Goal: Task Accomplishment & Management: Manage account settings

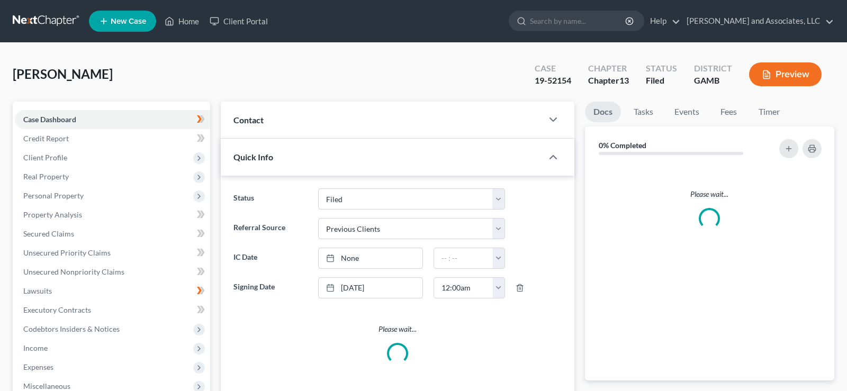
select select "2"
select select "1"
click at [193, 21] on link "Home" at bounding box center [181, 21] width 45 height 19
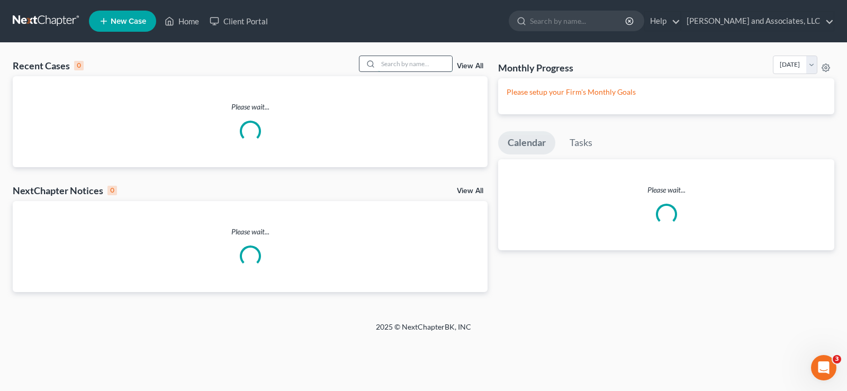
click at [424, 65] on input "search" at bounding box center [415, 63] width 74 height 15
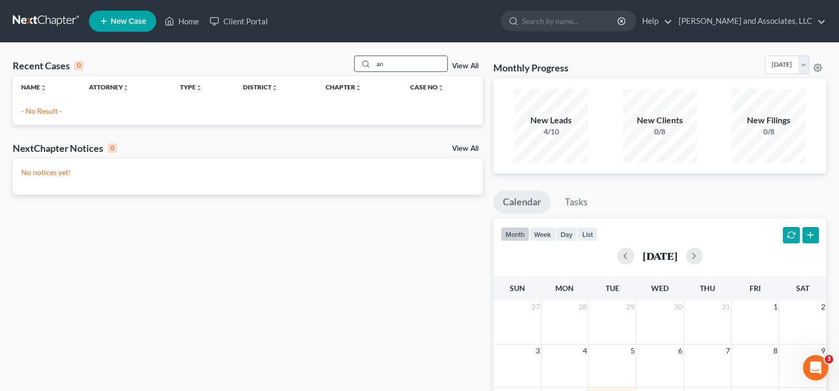
type input "a"
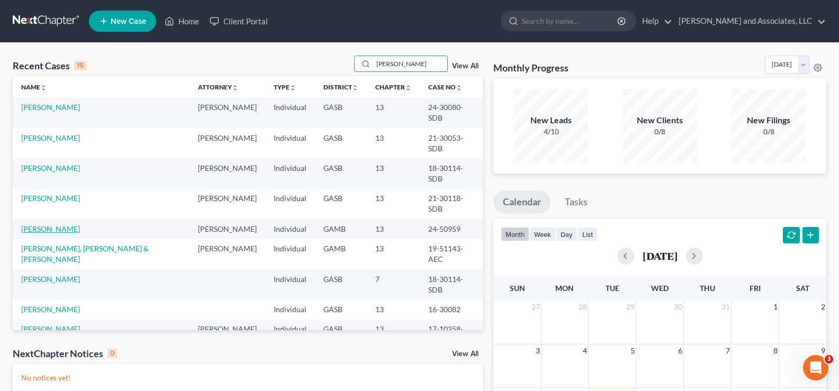
type input "johnson"
click at [63, 225] on link "Johnson, Octavia" at bounding box center [50, 229] width 59 height 9
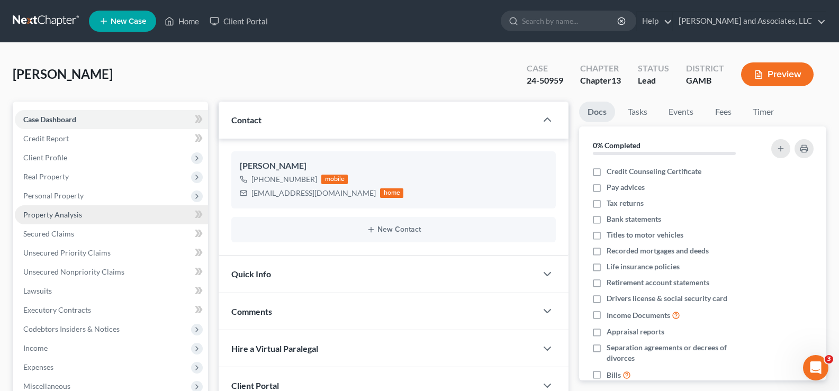
scroll to position [1574, 0]
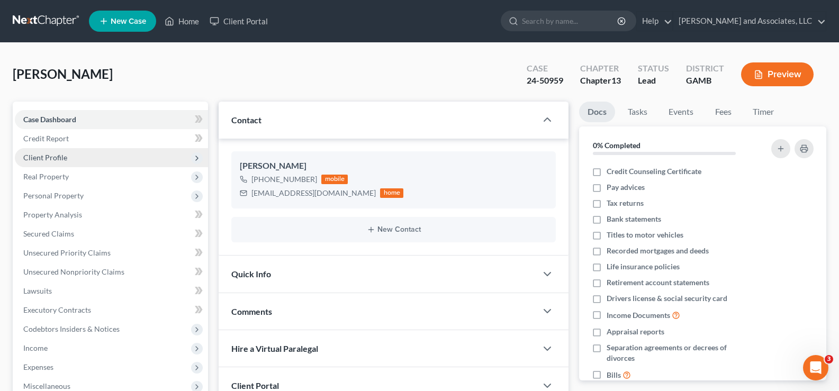
click at [59, 159] on span "Client Profile" at bounding box center [45, 157] width 44 height 9
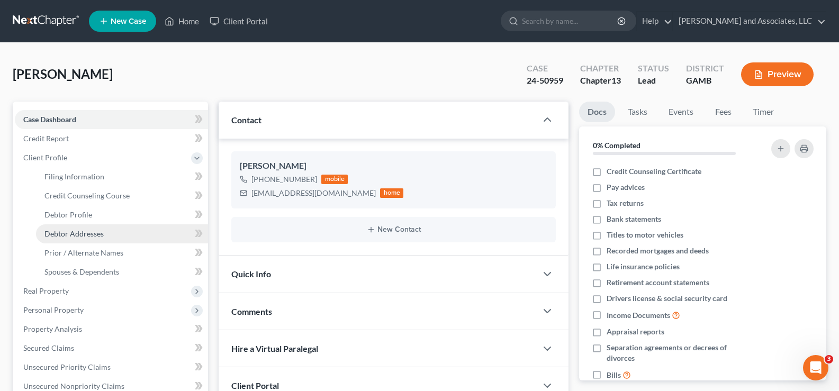
click at [90, 234] on span "Debtor Addresses" at bounding box center [73, 233] width 59 height 9
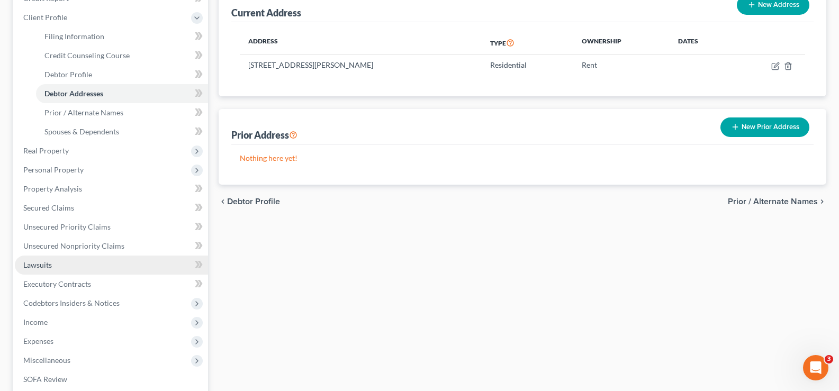
scroll to position [159, 0]
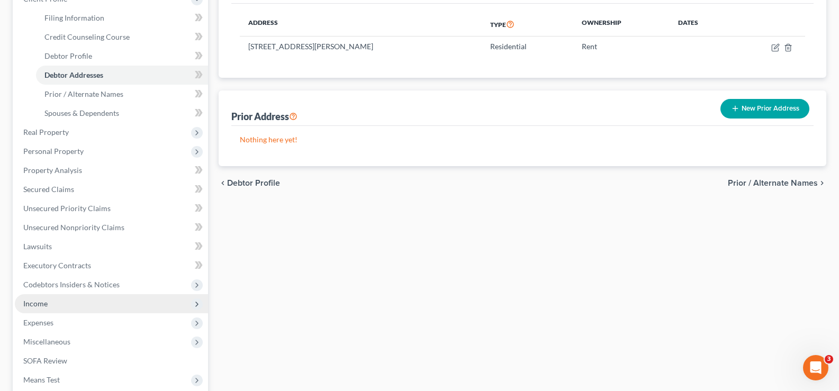
click at [38, 303] on span "Income" at bounding box center [35, 303] width 24 height 9
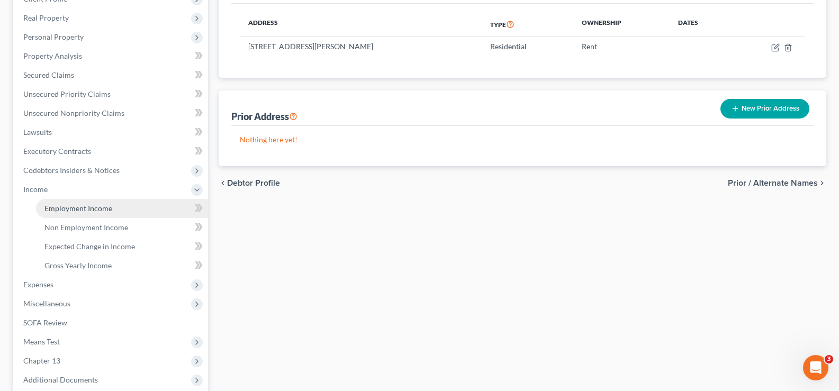
click at [84, 209] on span "Employment Income" at bounding box center [78, 208] width 68 height 9
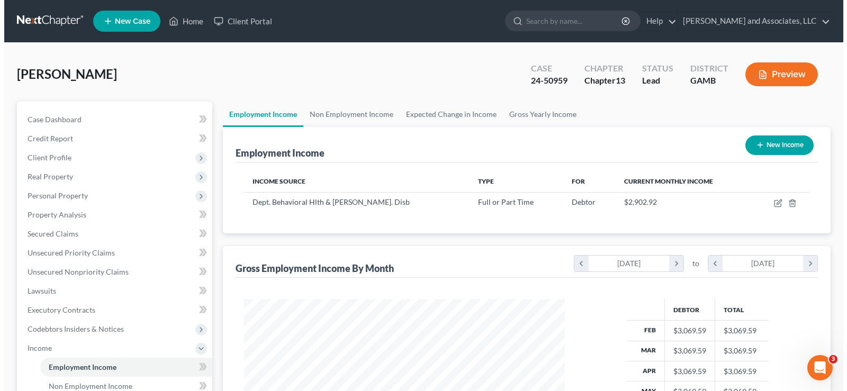
scroll to position [190, 342]
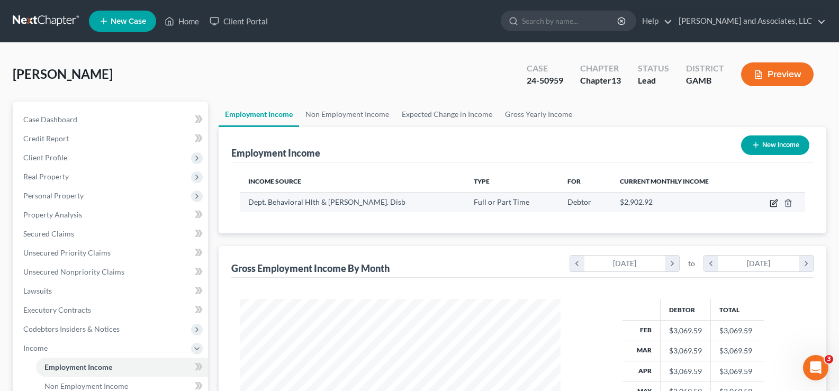
click at [775, 203] on icon "button" at bounding box center [774, 203] width 8 height 8
select select "0"
select select "10"
select select "0"
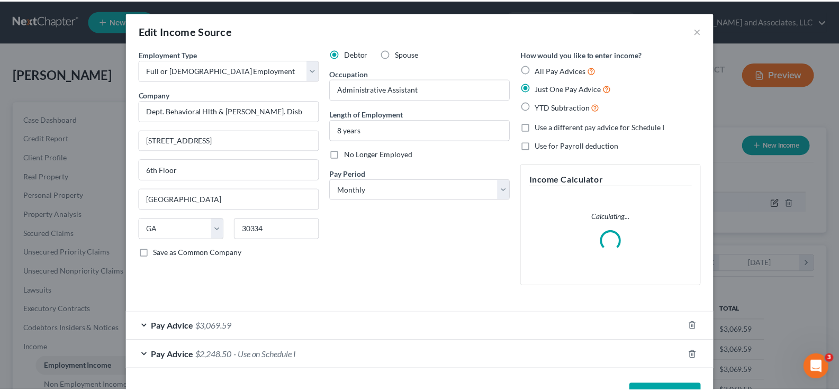
scroll to position [190, 346]
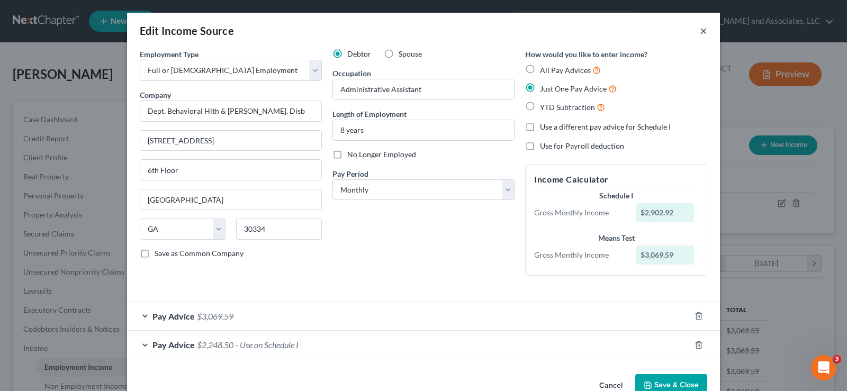
click at [702, 31] on button "×" at bounding box center [703, 30] width 7 height 13
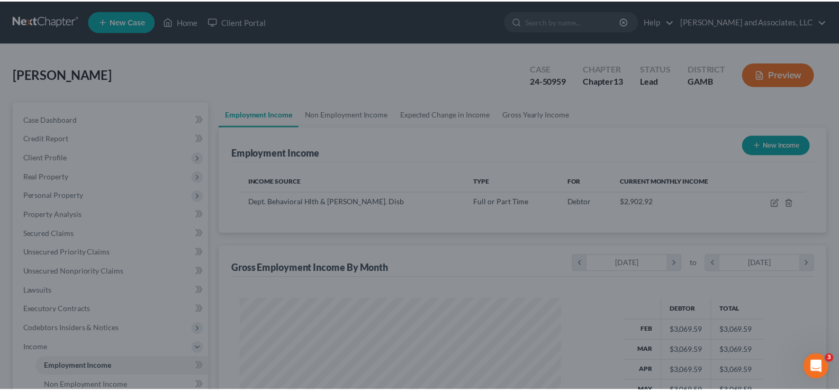
scroll to position [529379, 529226]
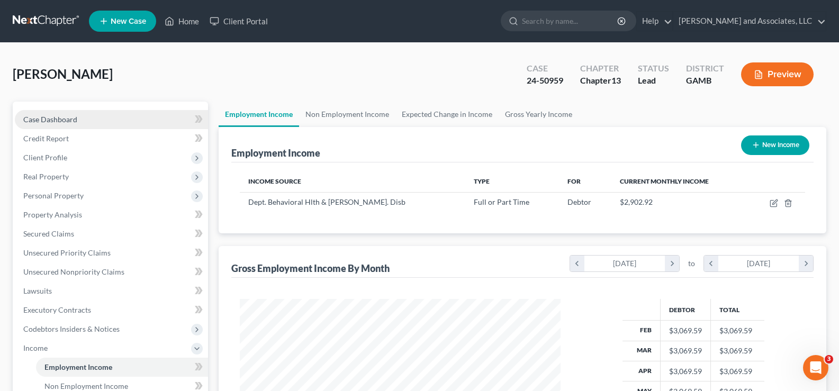
click at [64, 119] on span "Case Dashboard" at bounding box center [50, 119] width 54 height 9
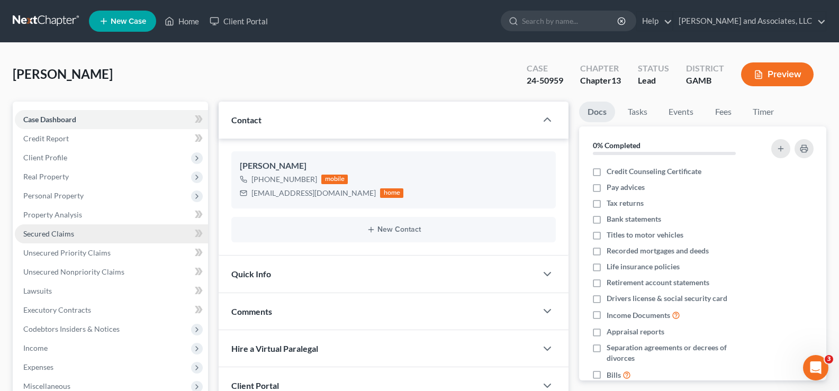
scroll to position [1574, 0]
click at [55, 232] on span "Secured Claims" at bounding box center [48, 233] width 51 height 9
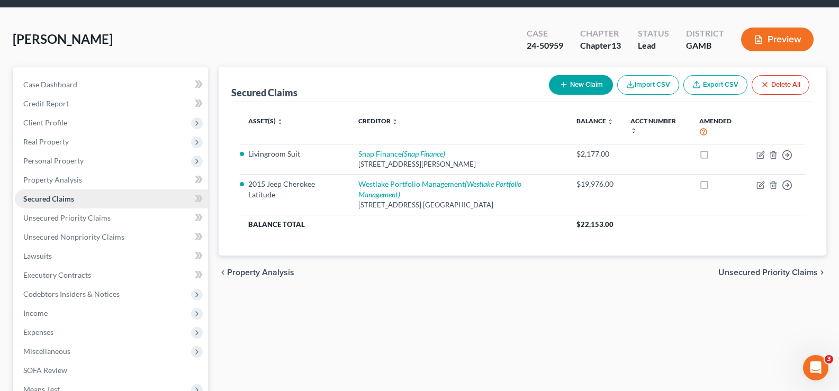
scroll to position [53, 0]
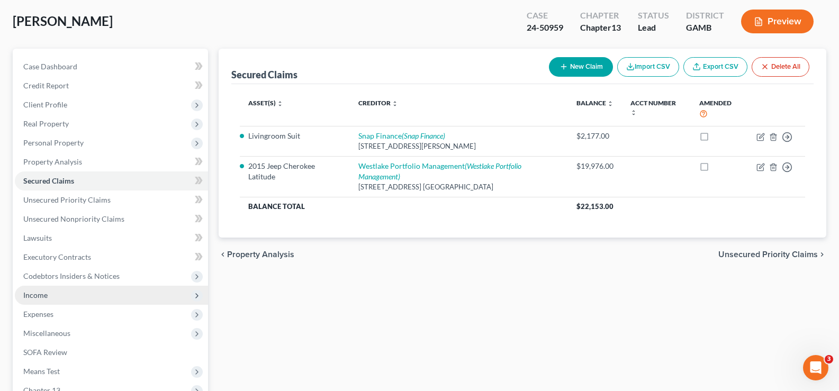
click at [46, 298] on span "Income" at bounding box center [35, 295] width 24 height 9
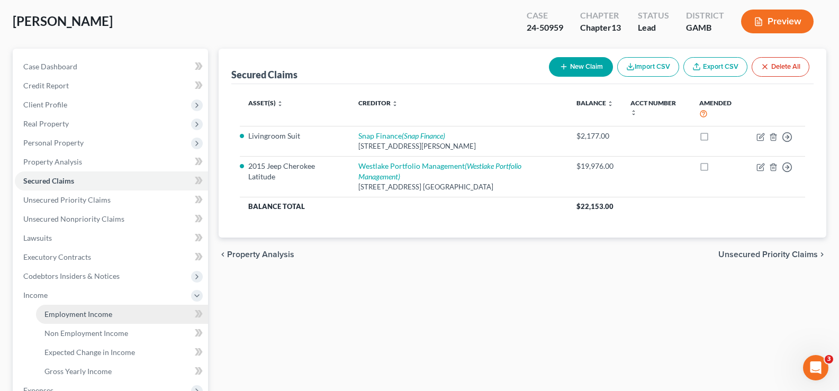
click at [79, 312] on span "Employment Income" at bounding box center [78, 314] width 68 height 9
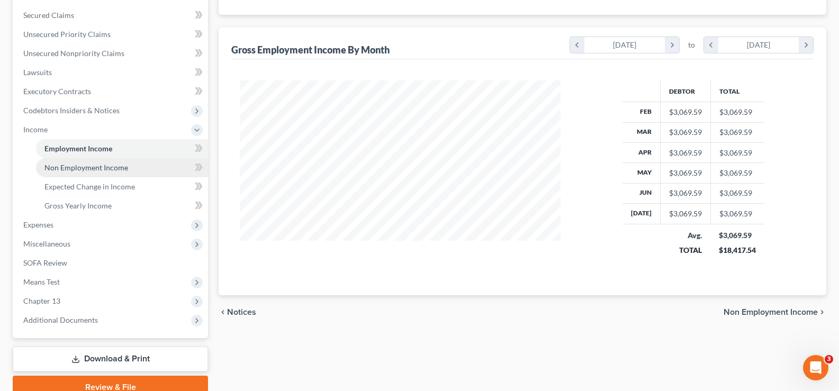
scroll to position [265, 0]
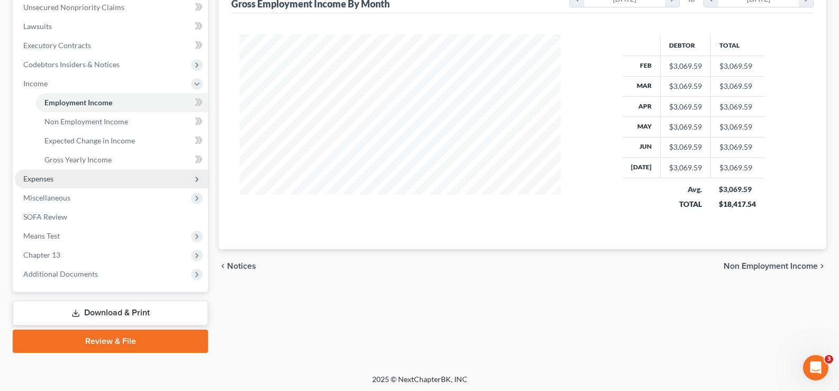
click at [47, 178] on span "Expenses" at bounding box center [38, 178] width 30 height 9
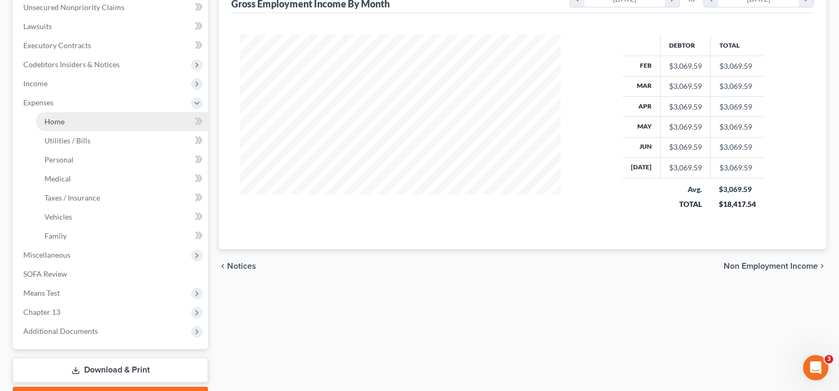
click at [56, 121] on span "Home" at bounding box center [54, 121] width 20 height 9
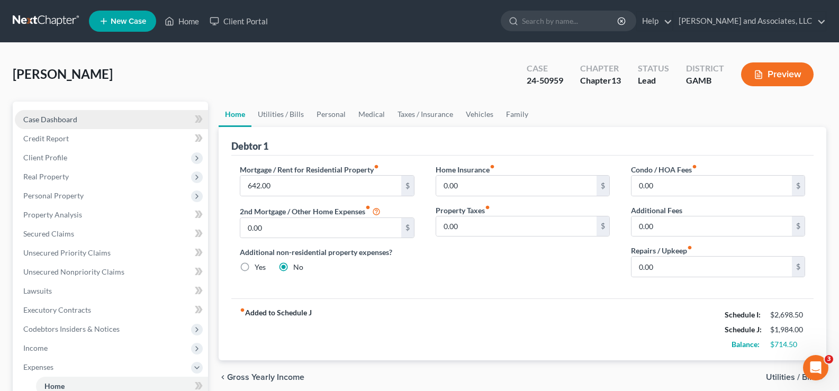
click at [42, 119] on span "Case Dashboard" at bounding box center [50, 119] width 54 height 9
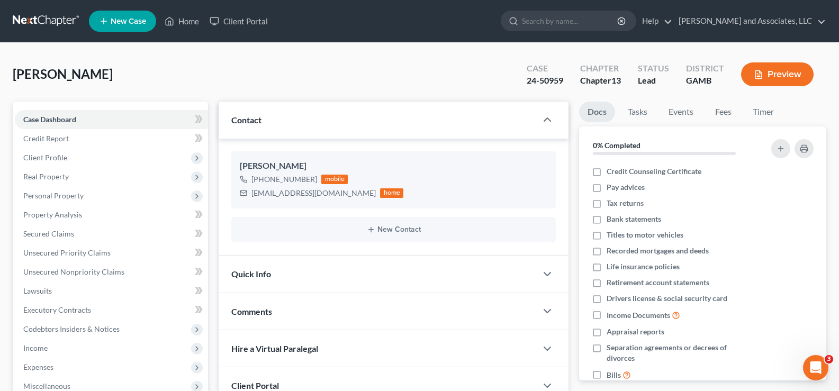
scroll to position [1574, 0]
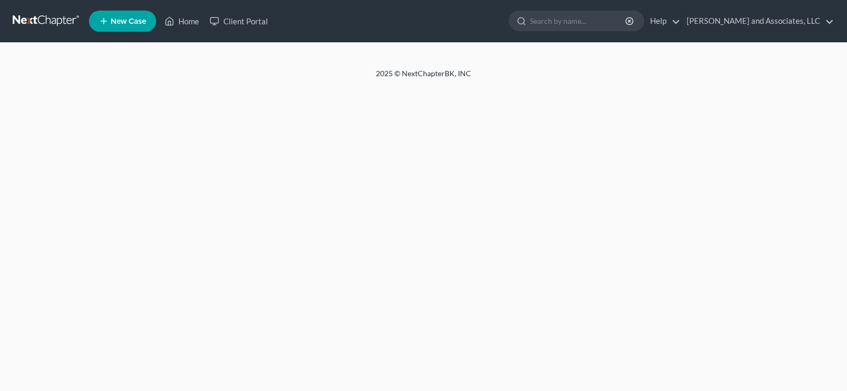
select select "1"
